Goal: Check status: Check status

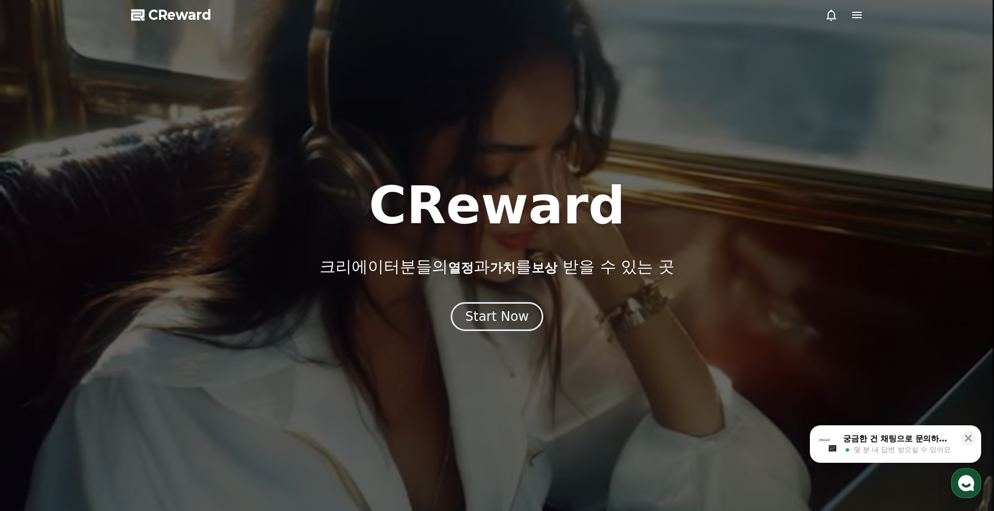
click at [505, 311] on div "Start Now" at bounding box center [497, 316] width 64 height 17
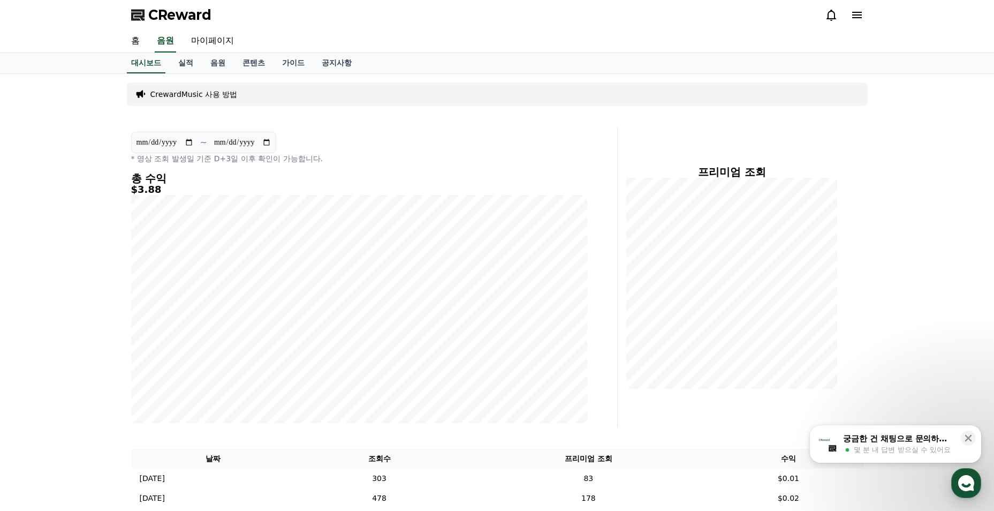
click at [260, 50] on div "홈 음원 마이페이지" at bounding box center [497, 41] width 749 height 22
click at [256, 65] on link "콘텐츠" at bounding box center [254, 63] width 40 height 20
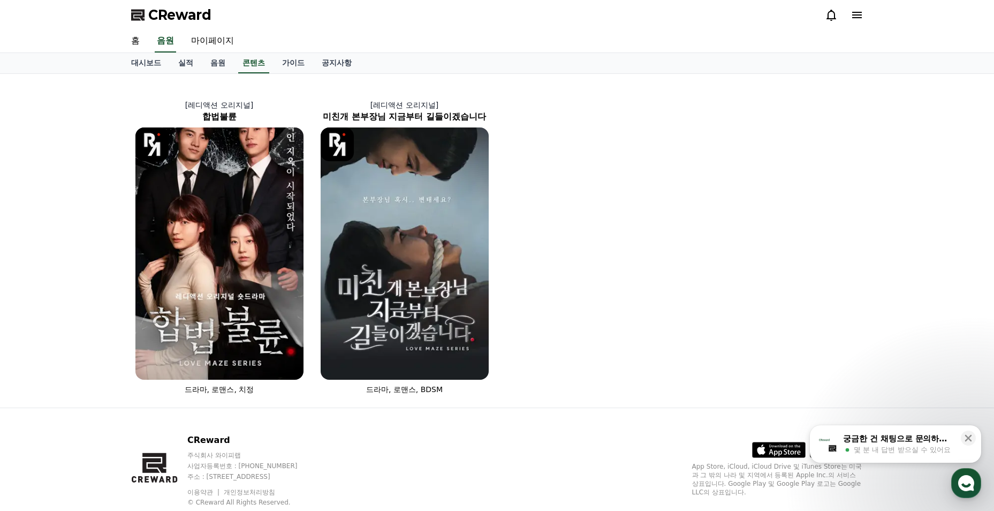
click at [186, 64] on link "실적" at bounding box center [186, 63] width 32 height 20
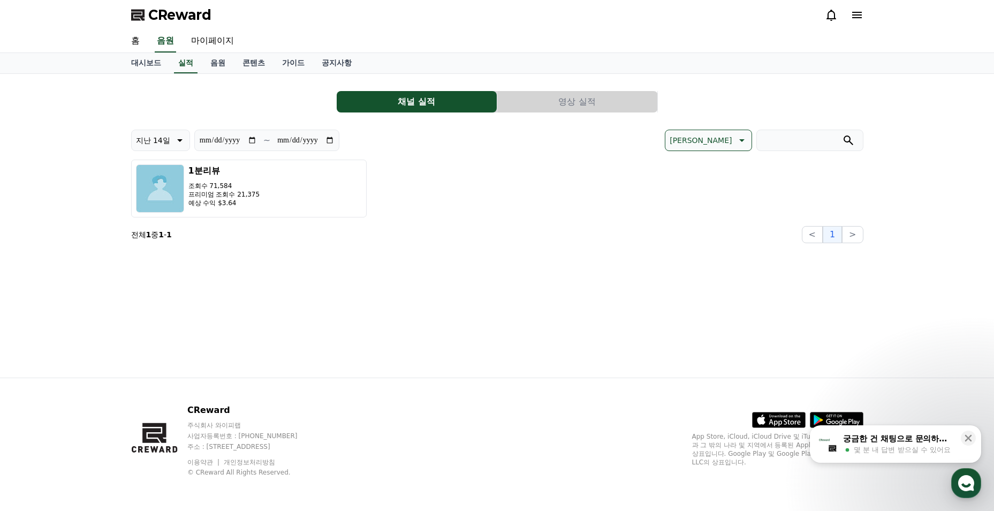
click at [646, 105] on button "영상 실적" at bounding box center [577, 101] width 160 height 21
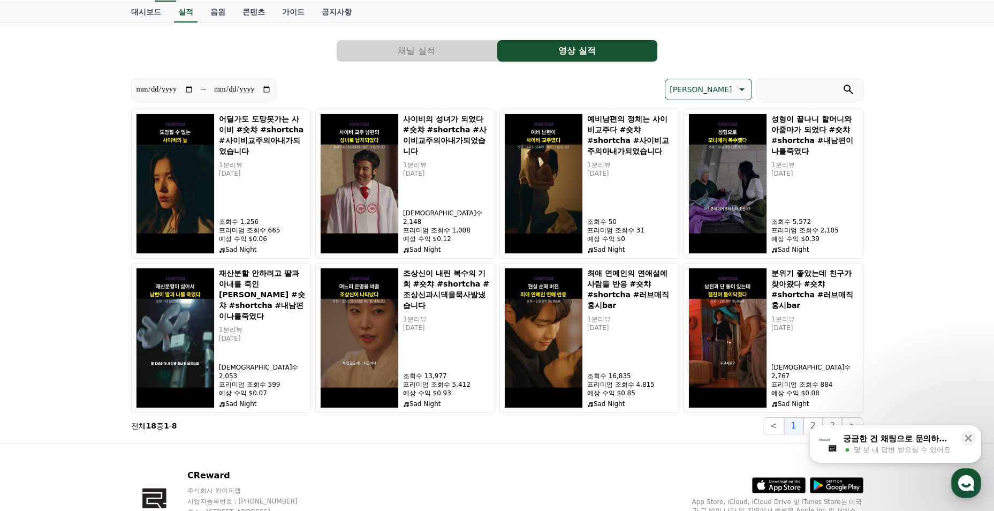
scroll to position [116, 0]
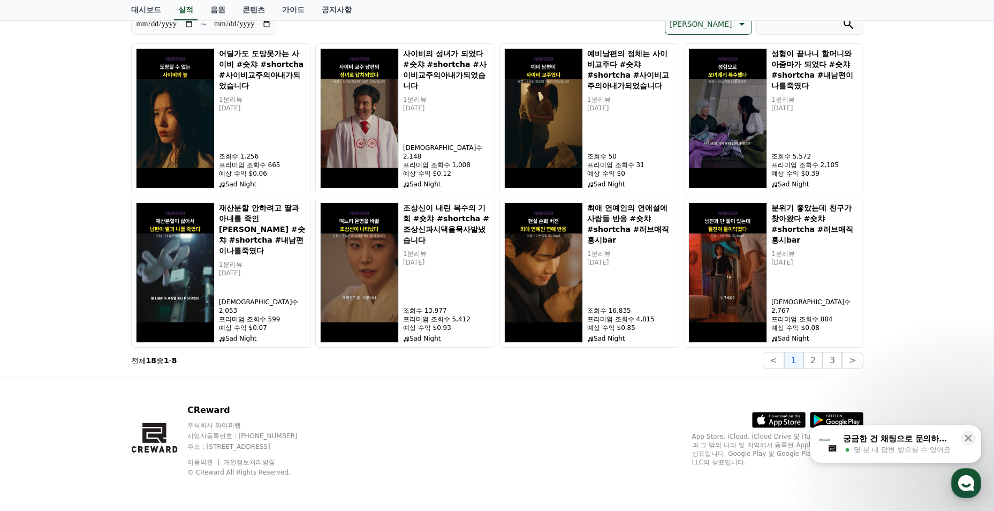
click at [812, 357] on button "2" at bounding box center [813, 360] width 19 height 17
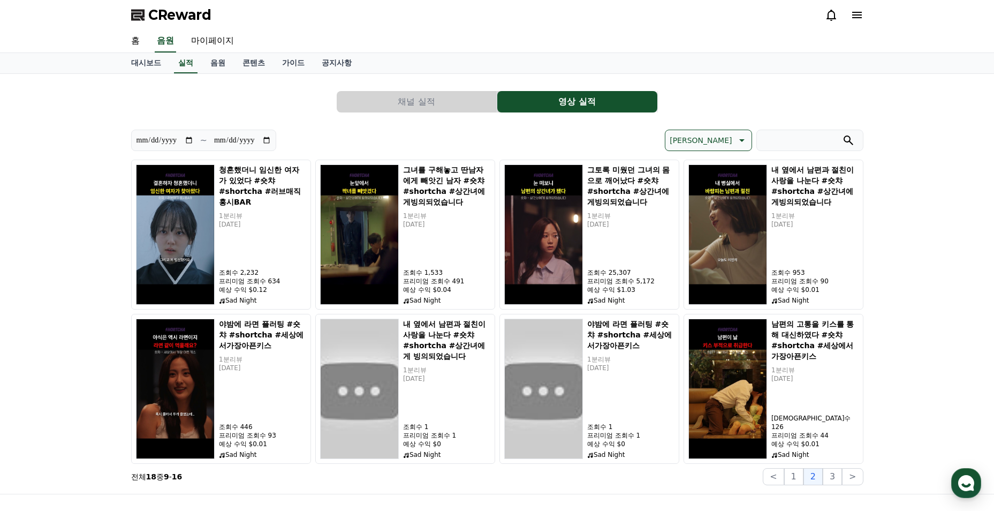
click at [837, 474] on button "3" at bounding box center [832, 476] width 19 height 17
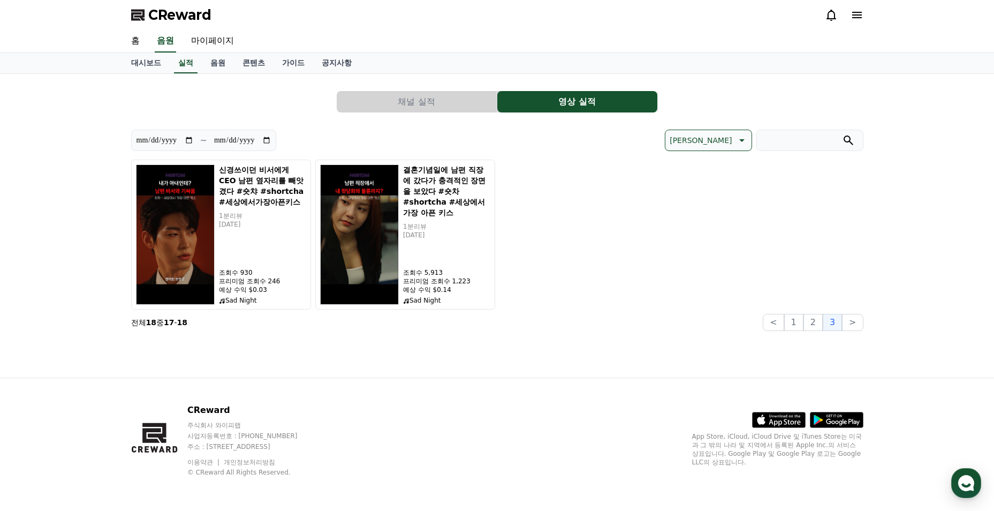
click at [157, 58] on link "대시보드" at bounding box center [146, 63] width 47 height 20
